Goal: Task Accomplishment & Management: Use online tool/utility

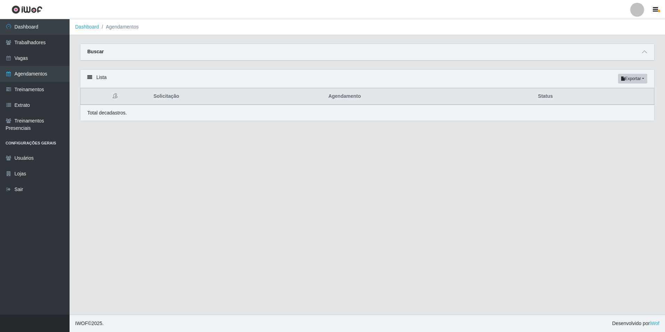
click at [192, 52] on div "Buscar" at bounding box center [367, 52] width 574 height 17
click at [193, 63] on div "Carregando... Buscar Início em [GEOGRAPHIC_DATA] em Status [Selecione...] AGEND…" at bounding box center [367, 57] width 585 height 26
click at [190, 55] on div "Buscar" at bounding box center [367, 52] width 574 height 17
click at [40, 76] on link "Agendamentos" at bounding box center [35, 74] width 70 height 16
click at [645, 52] on icon at bounding box center [644, 51] width 5 height 5
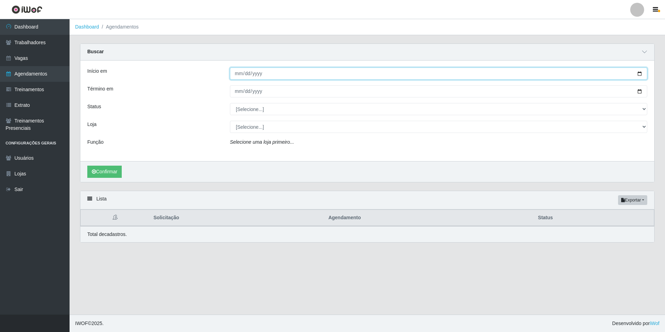
click at [236, 74] on input "Início em" at bounding box center [439, 74] width 418 height 12
type input "0202-06-01"
click at [246, 71] on input "Início em" at bounding box center [439, 74] width 418 height 12
type input "[DATE]"
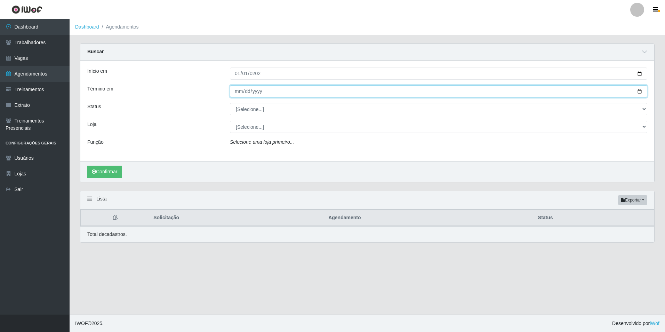
click at [235, 89] on input "Término em" at bounding box center [439, 91] width 418 height 12
type input "[DATE]"
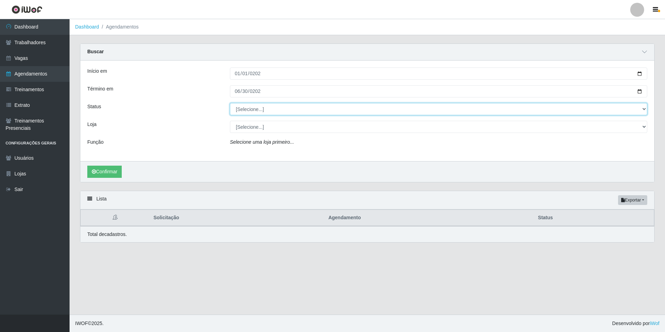
click at [275, 110] on select "[Selecione...] AGENDADO AGUARDANDO LIBERAR EM ANDAMENTO EM REVISÃO FINALIZADO C…" at bounding box center [439, 109] width 418 height 12
select select "FINALIZADO"
click at [230, 103] on select "[Selecione...] AGENDADO AGUARDANDO LIBERAR EM ANDAMENTO EM REVISÃO FINALIZADO C…" at bounding box center [439, 109] width 418 height 12
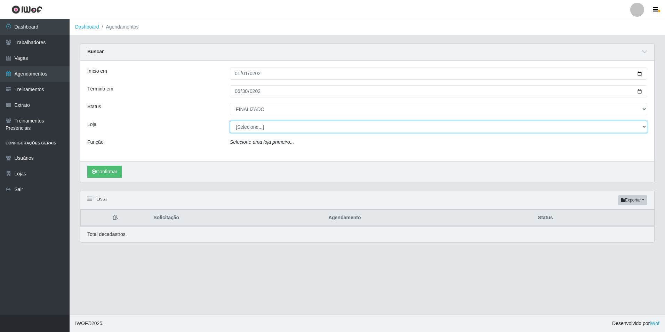
click at [268, 127] on select "[Selecione...] BomQueSó Agreste - Loja 1 BomQueSó Agreste - Loja 2 BomQueSó Agr…" at bounding box center [439, 127] width 418 height 12
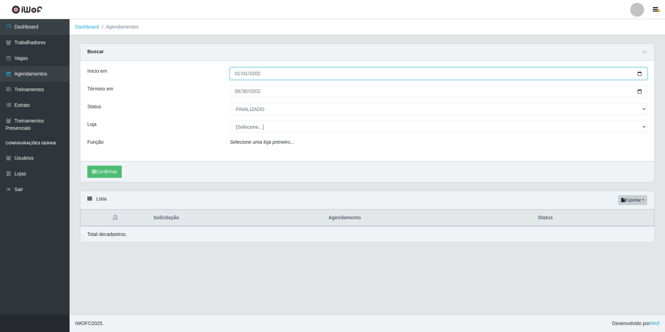
click at [267, 74] on input "[DATE]" at bounding box center [439, 74] width 418 height 12
click at [259, 73] on input "[DATE]" at bounding box center [439, 74] width 418 height 12
type input "[DATE]"
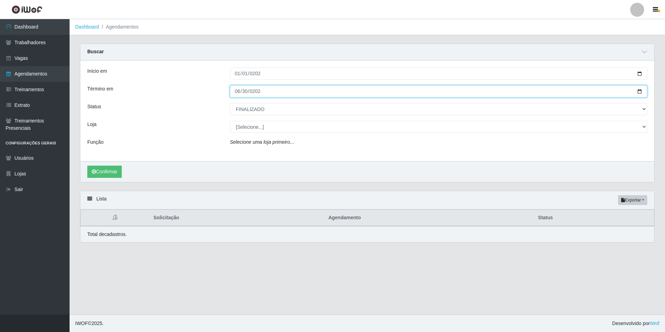
click at [256, 90] on input "[DATE]" at bounding box center [439, 91] width 418 height 12
type input "[DATE]"
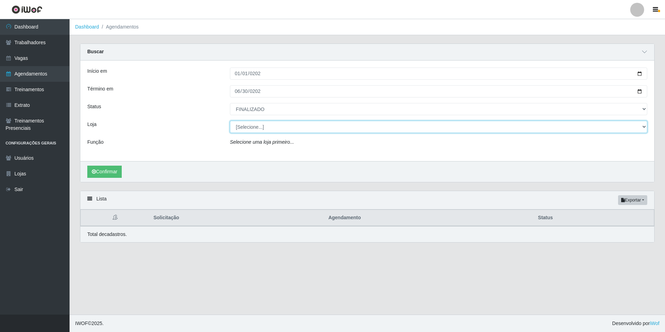
click at [272, 129] on select "[Selecione...] BomQueSó Agreste - Loja 1 BomQueSó Agreste - Loja 2 BomQueSó Agr…" at bounding box center [439, 127] width 418 height 12
select select "214"
click at [230, 121] on select "[Selecione...] BomQueSó Agreste - Loja 1 BomQueSó Agreste - Loja 2 BomQueSó Agr…" at bounding box center [439, 127] width 418 height 12
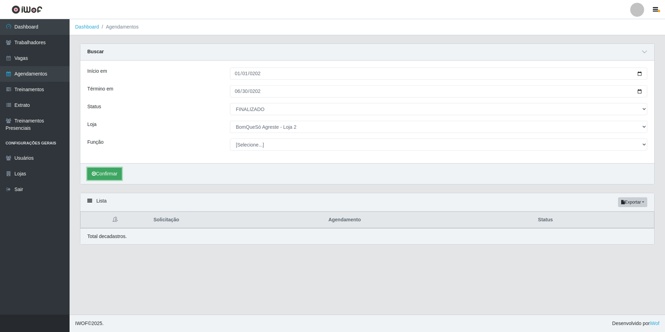
click at [108, 174] on button "Confirmar" at bounding box center [104, 174] width 34 height 12
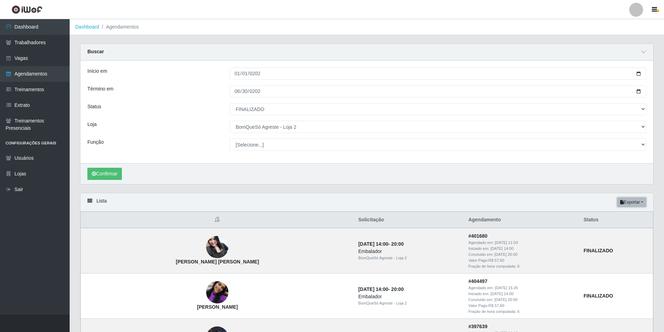
click at [641, 203] on button "Exportar" at bounding box center [631, 202] width 29 height 10
click at [618, 232] on button "Excel" at bounding box center [618, 230] width 55 height 14
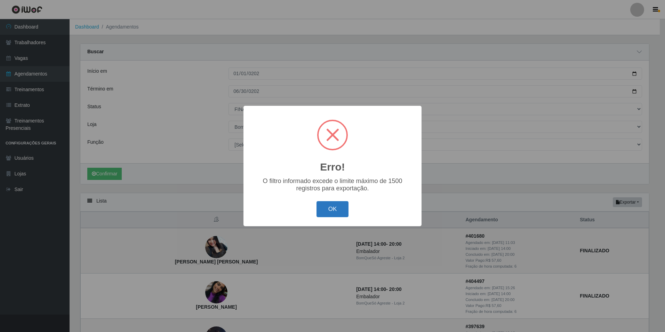
click at [336, 209] on button "OK" at bounding box center [333, 209] width 32 height 16
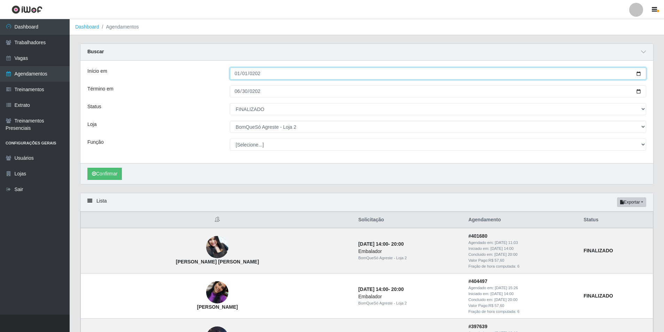
click at [239, 74] on input "[DATE]" at bounding box center [438, 74] width 416 height 12
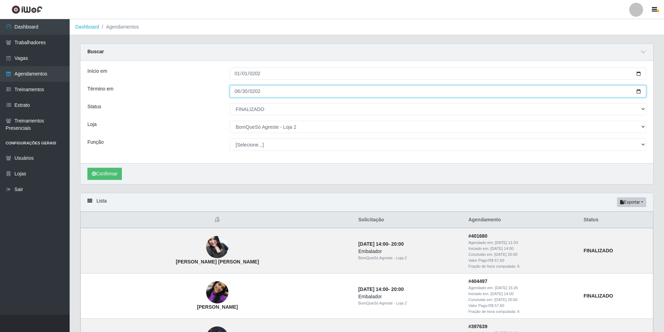
click at [237, 92] on input "[DATE]" at bounding box center [438, 91] width 416 height 12
click at [244, 93] on input "[DATE]" at bounding box center [438, 91] width 416 height 12
click at [237, 95] on input "[DATE]" at bounding box center [438, 91] width 416 height 12
click at [237, 93] on input "[DATE]" at bounding box center [438, 91] width 416 height 12
type input "[DATE]"
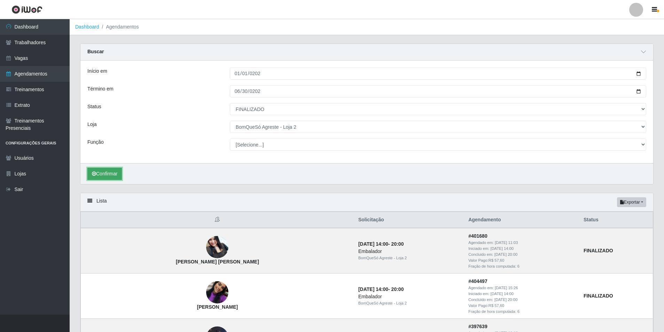
click at [105, 174] on button "Confirmar" at bounding box center [104, 174] width 34 height 12
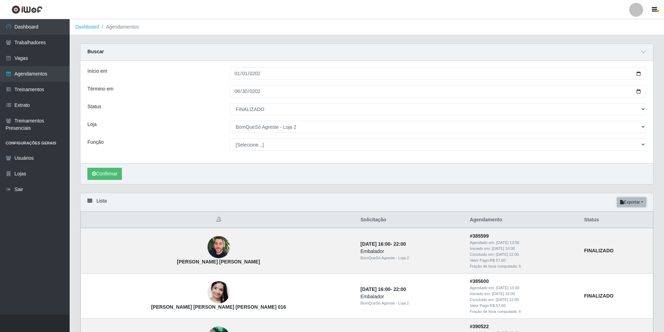
click at [640, 200] on button "Exportar" at bounding box center [631, 202] width 29 height 10
click at [617, 228] on button "Excel" at bounding box center [618, 230] width 55 height 14
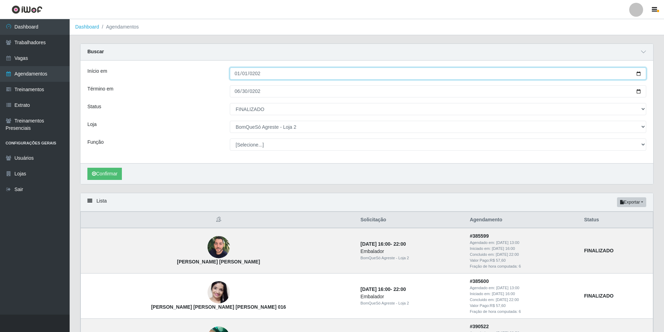
click at [233, 76] on input "[DATE]" at bounding box center [438, 74] width 416 height 12
type input "[DATE]"
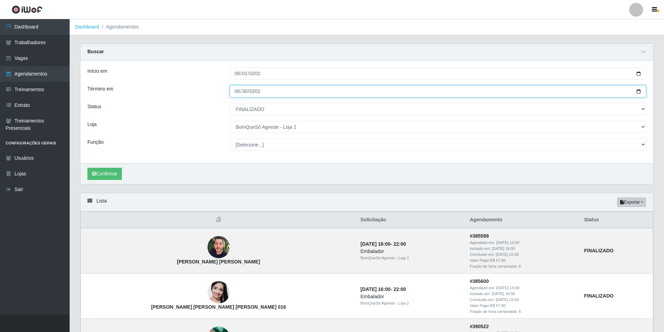
drag, startPoint x: 235, startPoint y: 91, endPoint x: 267, endPoint y: 92, distance: 32.4
click at [236, 91] on input "[DATE]" at bounding box center [438, 91] width 416 height 12
type input "[DATE]"
type input "252025-12-31"
type input "[DATE]"
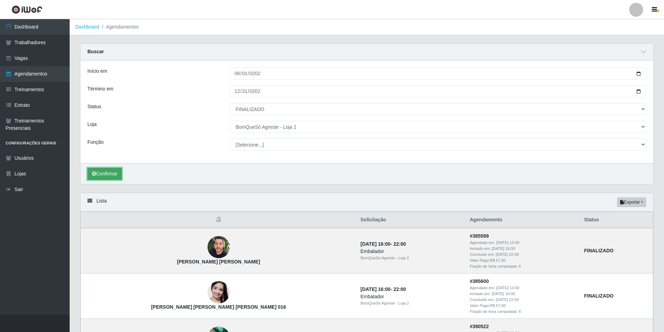
click at [118, 177] on button "Confirmar" at bounding box center [104, 174] width 34 height 12
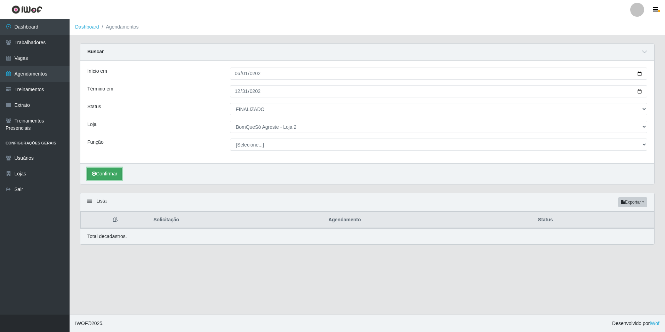
click at [119, 169] on button "Confirmar" at bounding box center [104, 174] width 34 height 12
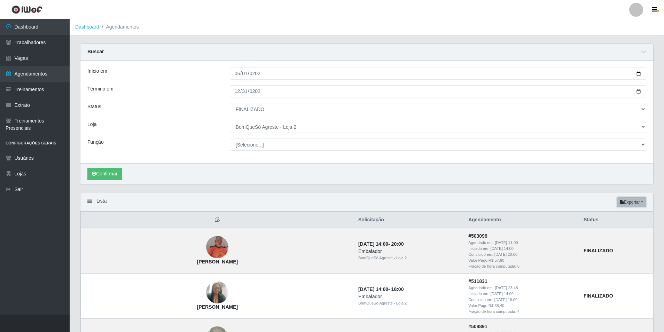
click at [631, 204] on button "Exportar" at bounding box center [631, 202] width 29 height 10
click at [621, 225] on button "Excel" at bounding box center [618, 230] width 55 height 14
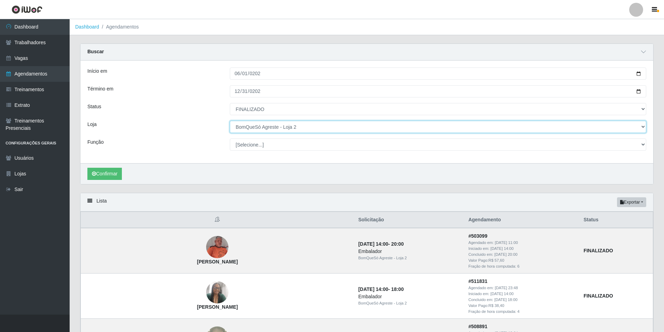
click at [328, 126] on select "[Selecione...] BomQueSó Agreste - Loja 1 BomQueSó Agreste - Loja 2 BomQueSó Agr…" at bounding box center [438, 127] width 416 height 12
select select "215"
click at [230, 121] on select "[Selecione...] BomQueSó Agreste - Loja 1 BomQueSó Agreste - Loja 2 BomQueSó Agr…" at bounding box center [438, 127] width 416 height 12
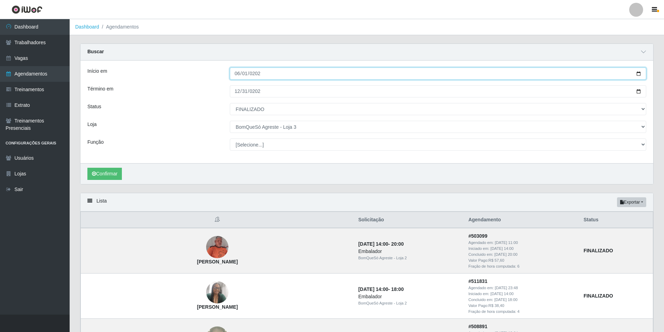
click at [264, 73] on input "[DATE]" at bounding box center [438, 74] width 416 height 12
type input "[DATE]"
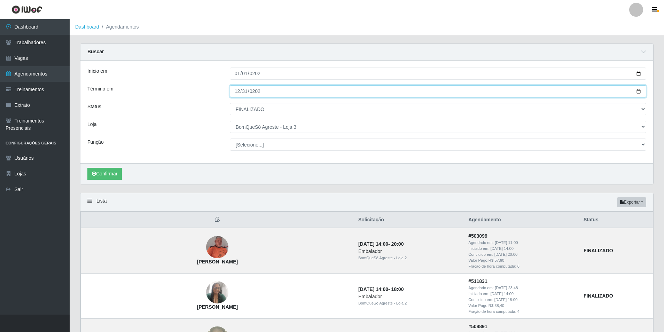
click at [236, 95] on input "[DATE]" at bounding box center [438, 91] width 416 height 12
type input "[DATE]"
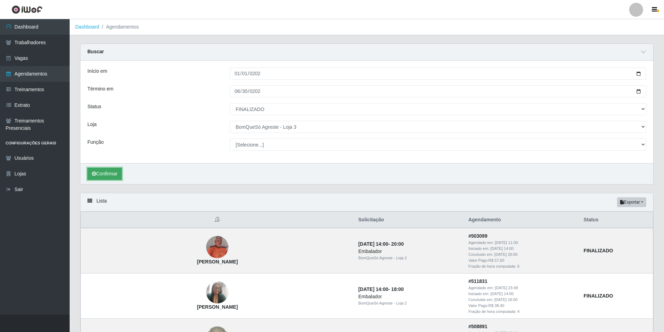
click at [109, 174] on button "Confirmar" at bounding box center [104, 174] width 34 height 12
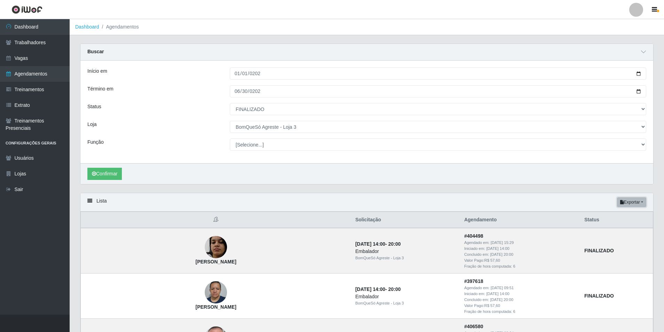
click at [637, 201] on button "Exportar" at bounding box center [631, 202] width 29 height 10
click at [612, 230] on button "Excel" at bounding box center [618, 230] width 55 height 14
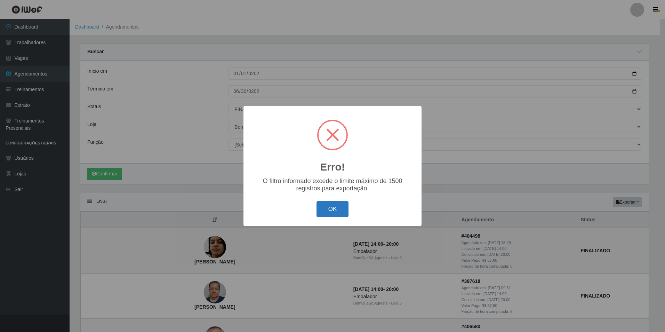
click at [332, 205] on button "OK" at bounding box center [333, 209] width 32 height 16
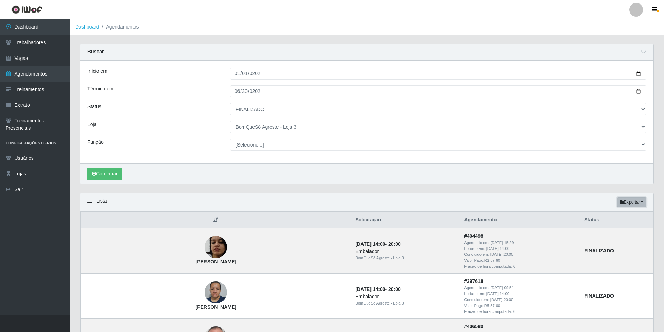
click at [634, 200] on button "Exportar" at bounding box center [631, 202] width 29 height 10
click at [607, 231] on button "Excel" at bounding box center [618, 230] width 55 height 14
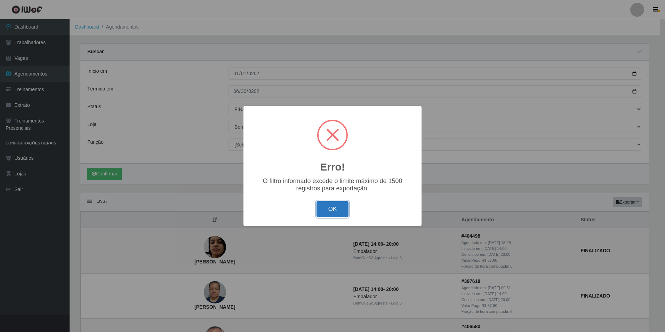
click at [335, 206] on button "OK" at bounding box center [333, 209] width 32 height 16
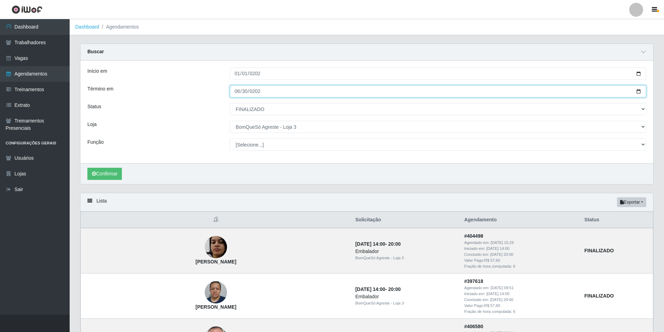
click at [237, 91] on input "[DATE]" at bounding box center [438, 91] width 416 height 12
type input "[DATE]"
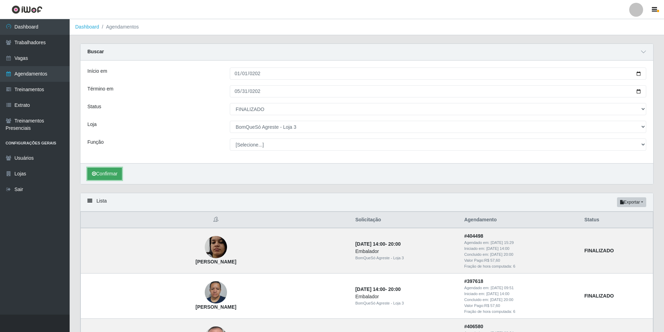
click at [108, 171] on button "Confirmar" at bounding box center [104, 174] width 34 height 12
